Goal: Find specific page/section: Find specific page/section

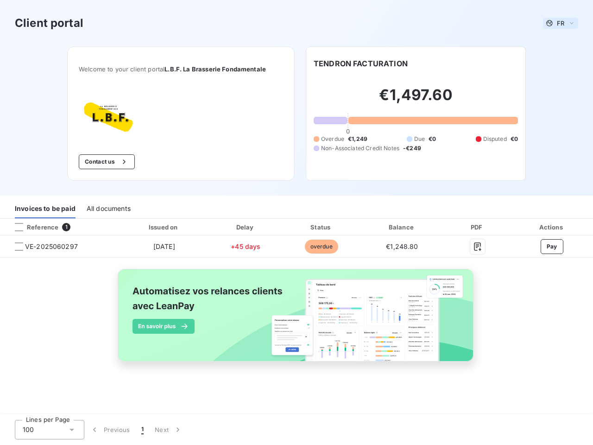
click at [561, 23] on span "FR" at bounding box center [560, 22] width 7 height 7
click at [106, 162] on button "Contact us" at bounding box center [107, 161] width 56 height 15
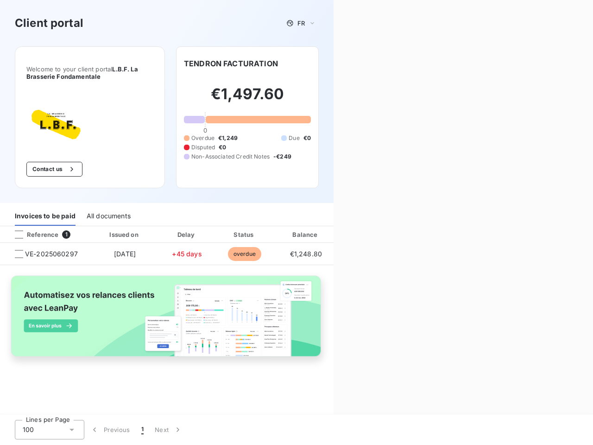
click at [361, 64] on div "Contact us Fill out the form below, and a member of our team will get back to y…" at bounding box center [464, 222] width 260 height 445
click at [45, 209] on div "Invoices to be paid" at bounding box center [45, 215] width 61 height 19
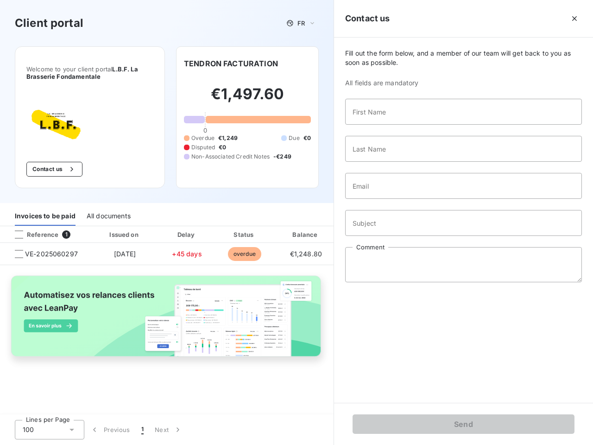
click at [108, 209] on div "All documents" at bounding box center [109, 215] width 44 height 19
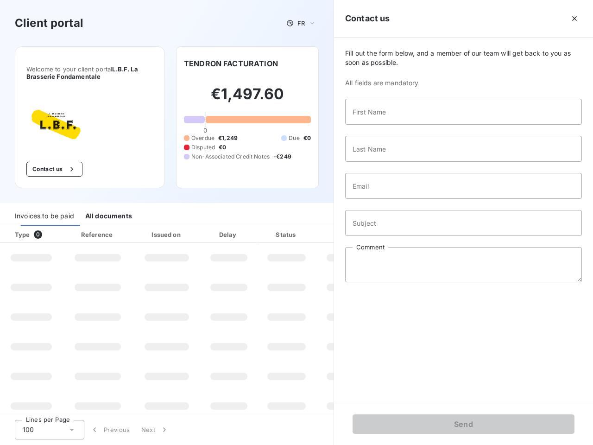
click at [59, 227] on th "Type 0" at bounding box center [31, 234] width 63 height 17
click at [19, 227] on th "Type 0" at bounding box center [31, 234] width 63 height 17
click at [164, 227] on th "Issued on" at bounding box center [167, 234] width 68 height 17
